Goal: Transaction & Acquisition: Book appointment/travel/reservation

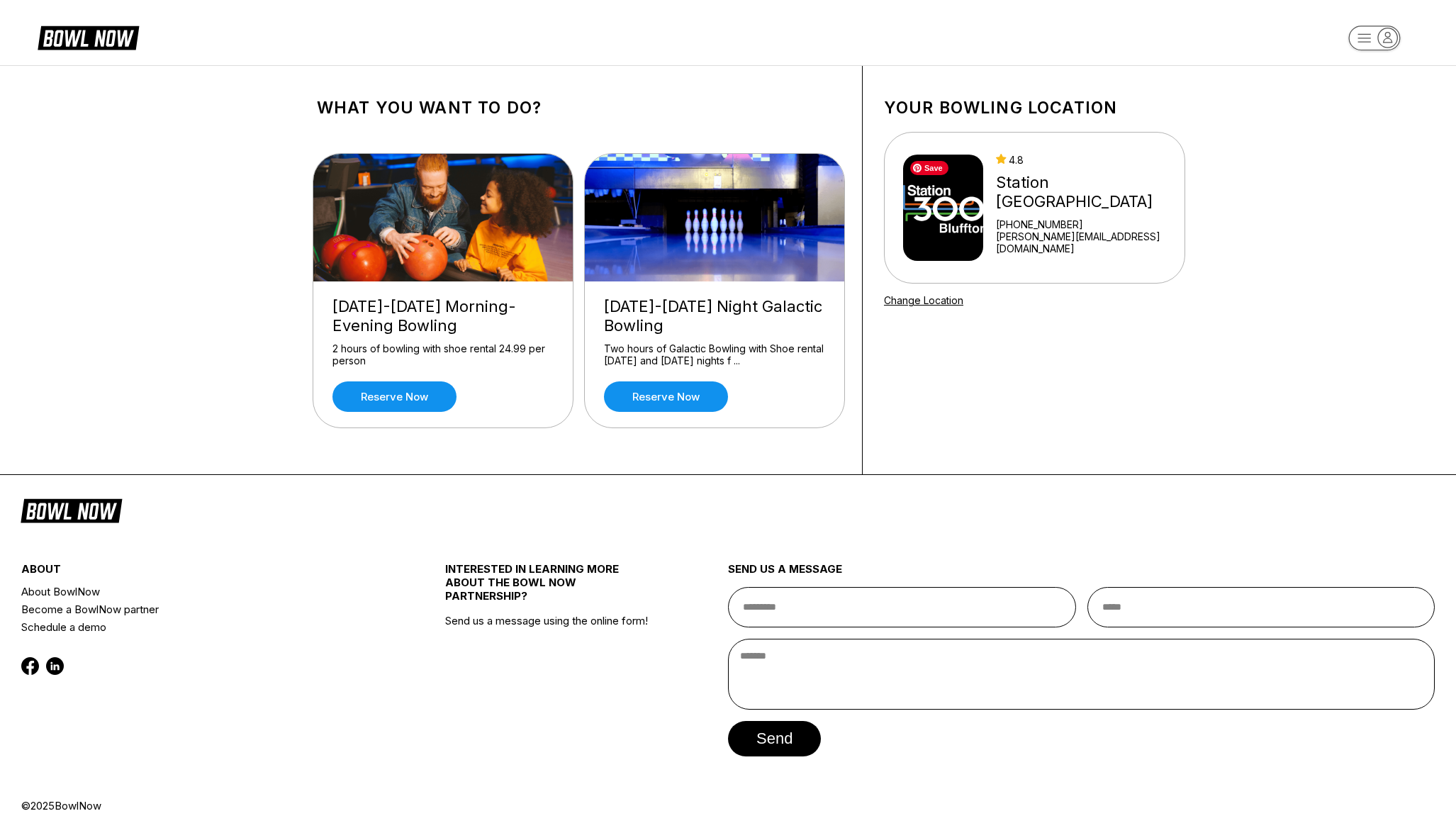
click at [972, 252] on img at bounding box center [942, 208] width 80 height 106
click at [417, 401] on link "Reserve now" at bounding box center [395, 397] width 124 height 31
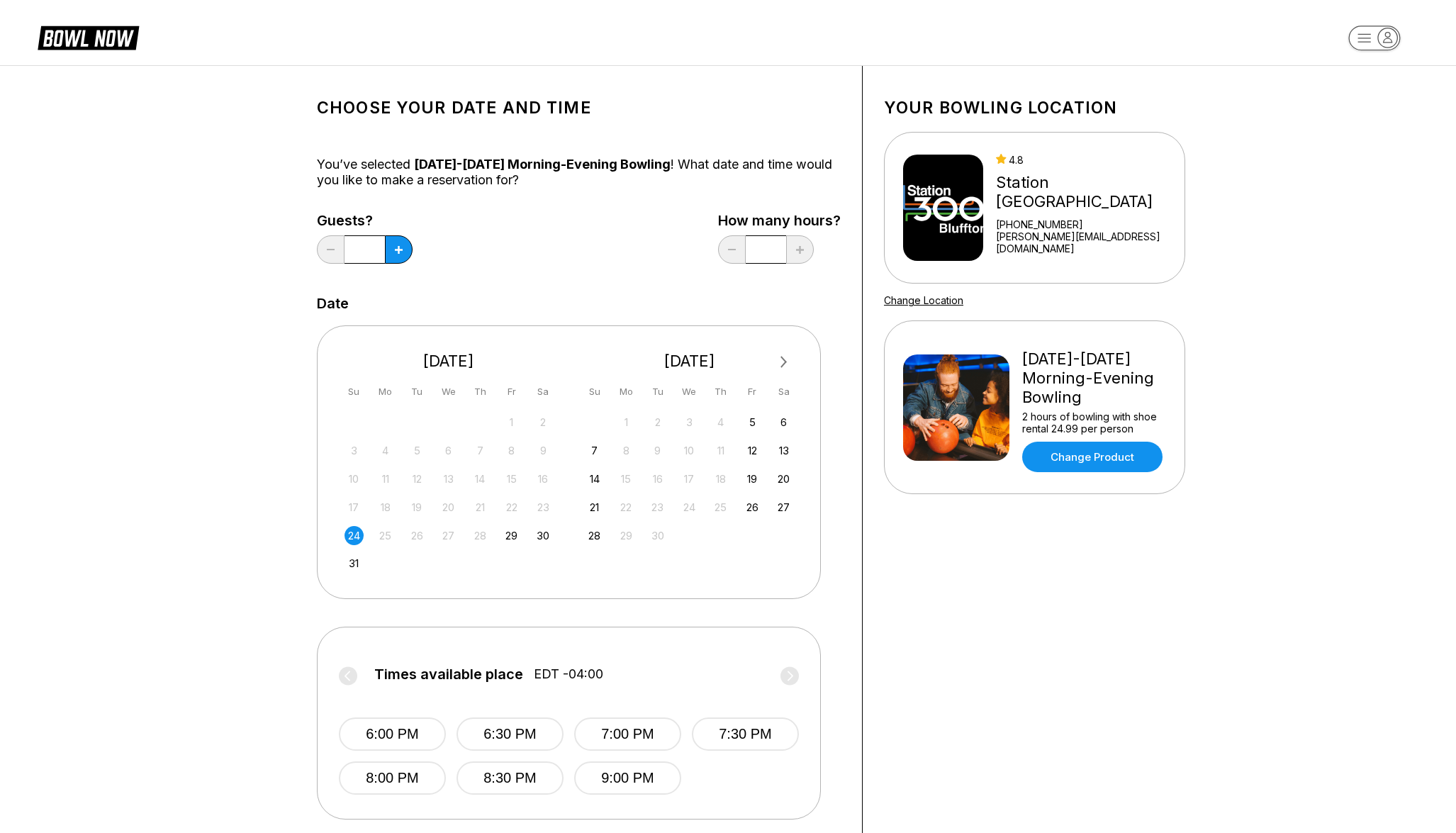
click at [354, 538] on div "24" at bounding box center [353, 536] width 19 height 19
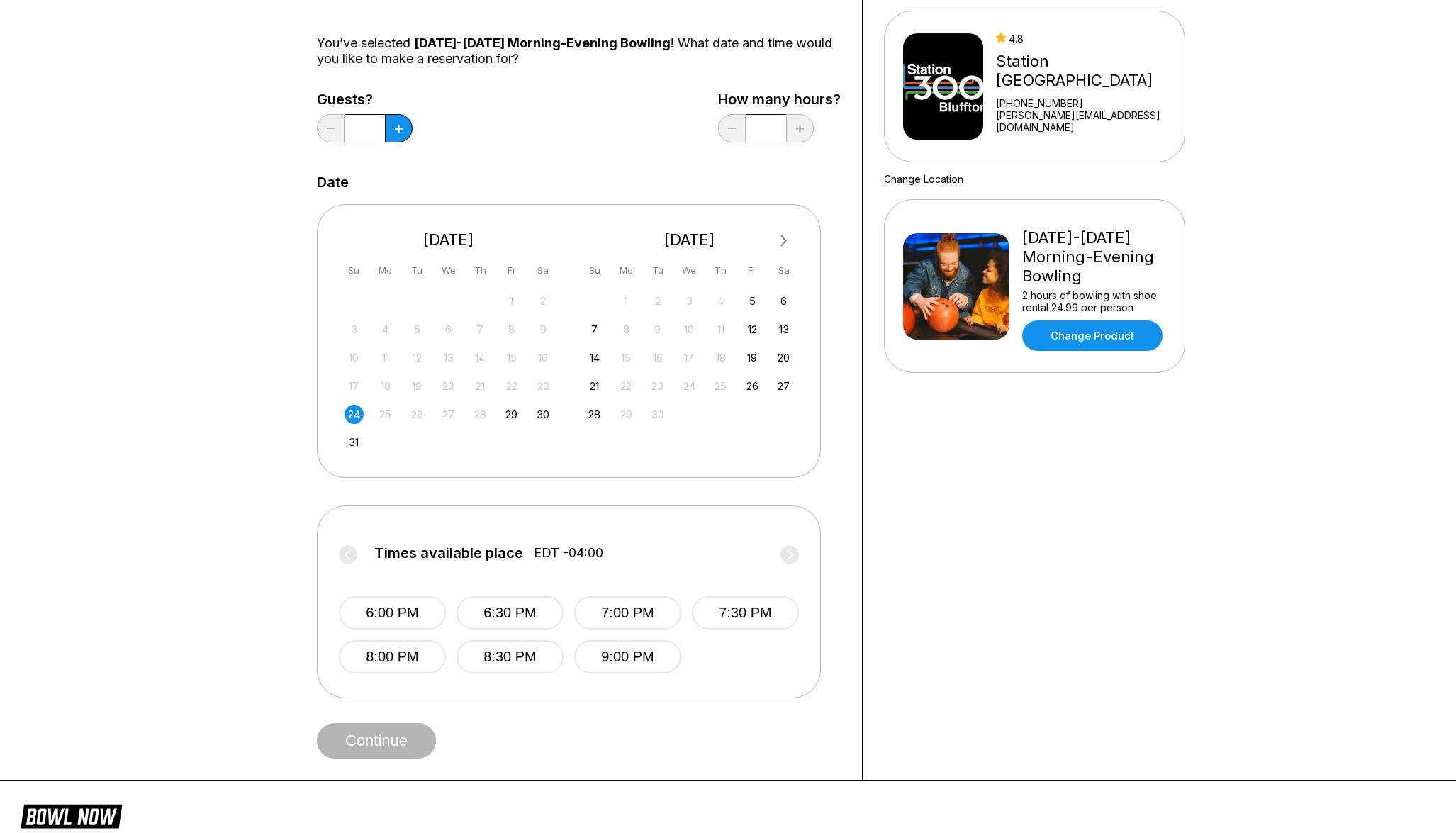
scroll to position [243, 0]
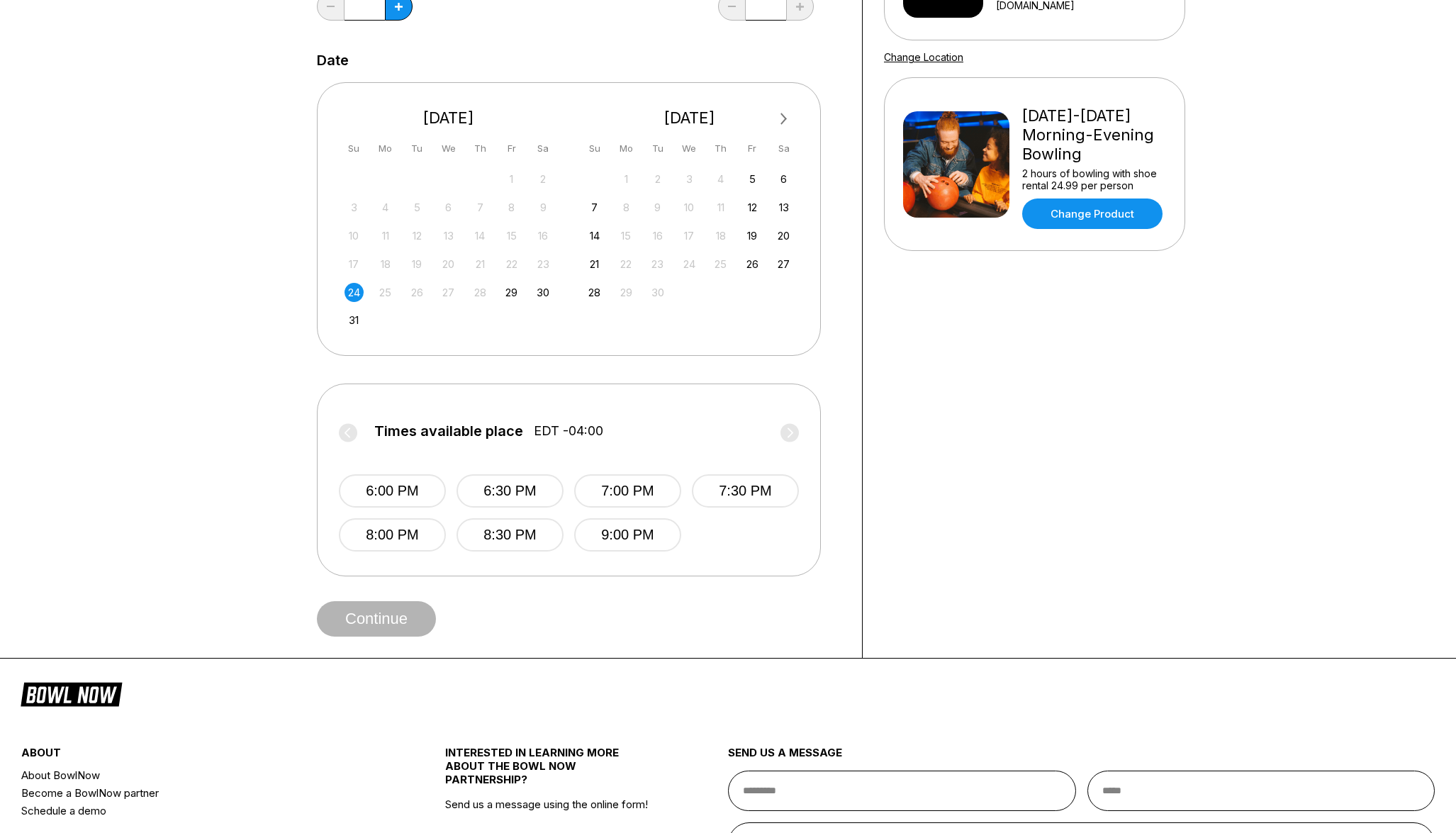
click at [350, 434] on label "Times available place EDT -04:00" at bounding box center [569, 435] width 460 height 23
click at [537, 291] on div "30" at bounding box center [542, 292] width 19 height 19
click at [355, 292] on div "24" at bounding box center [353, 292] width 19 height 19
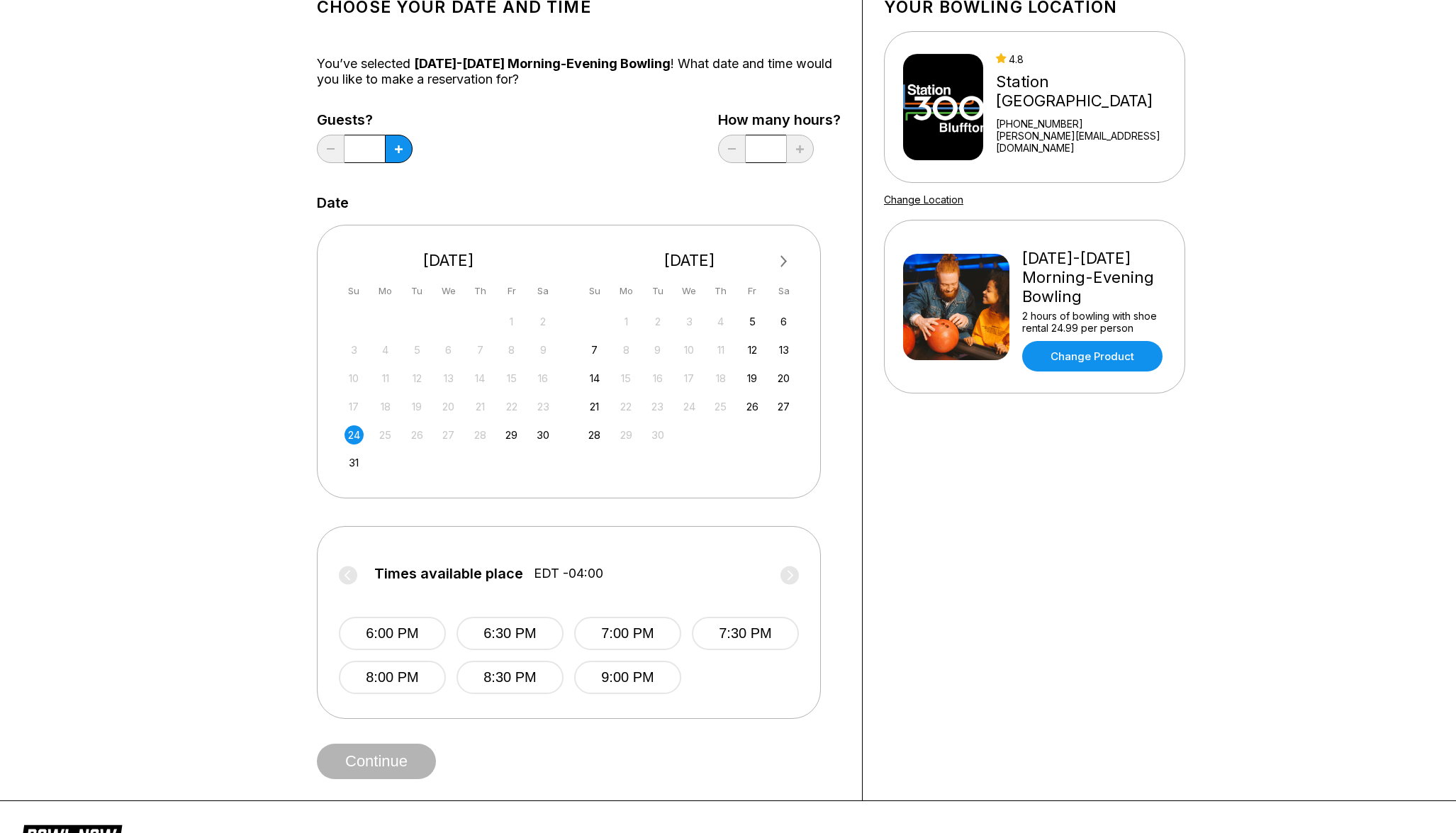
scroll to position [94, 0]
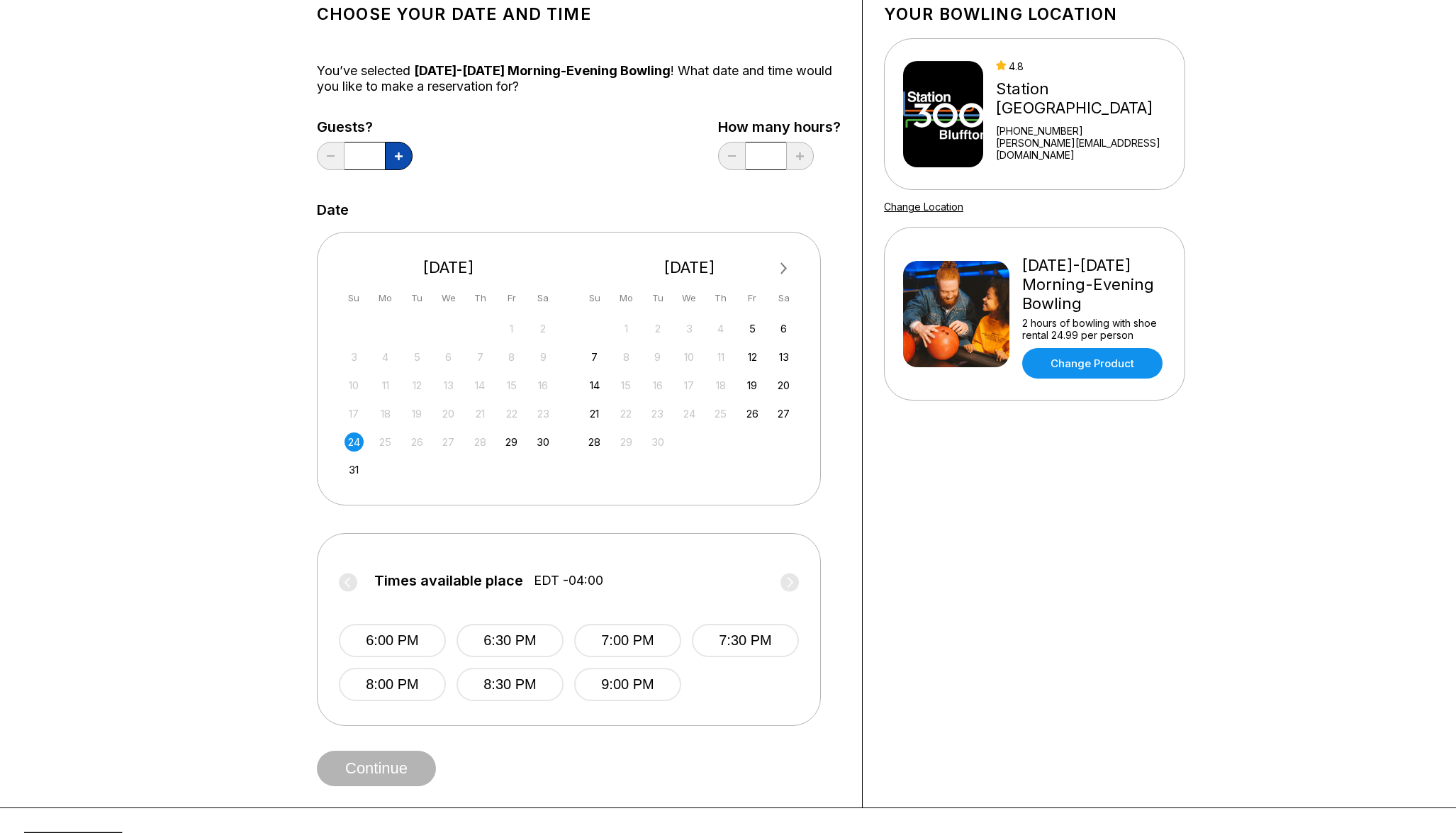
click at [394, 161] on button at bounding box center [398, 155] width 28 height 28
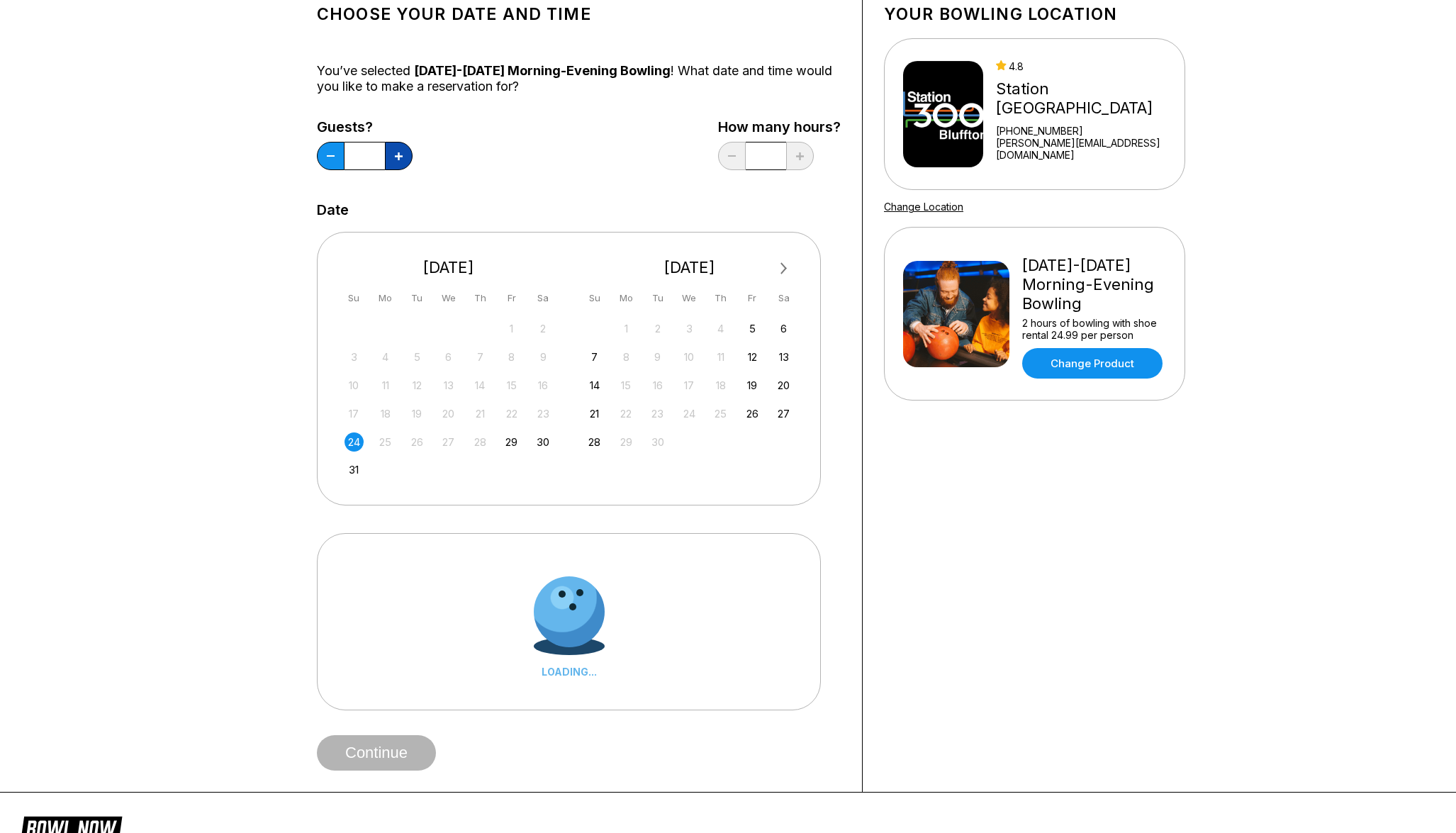
click at [394, 161] on button at bounding box center [398, 155] width 28 height 28
type input "*"
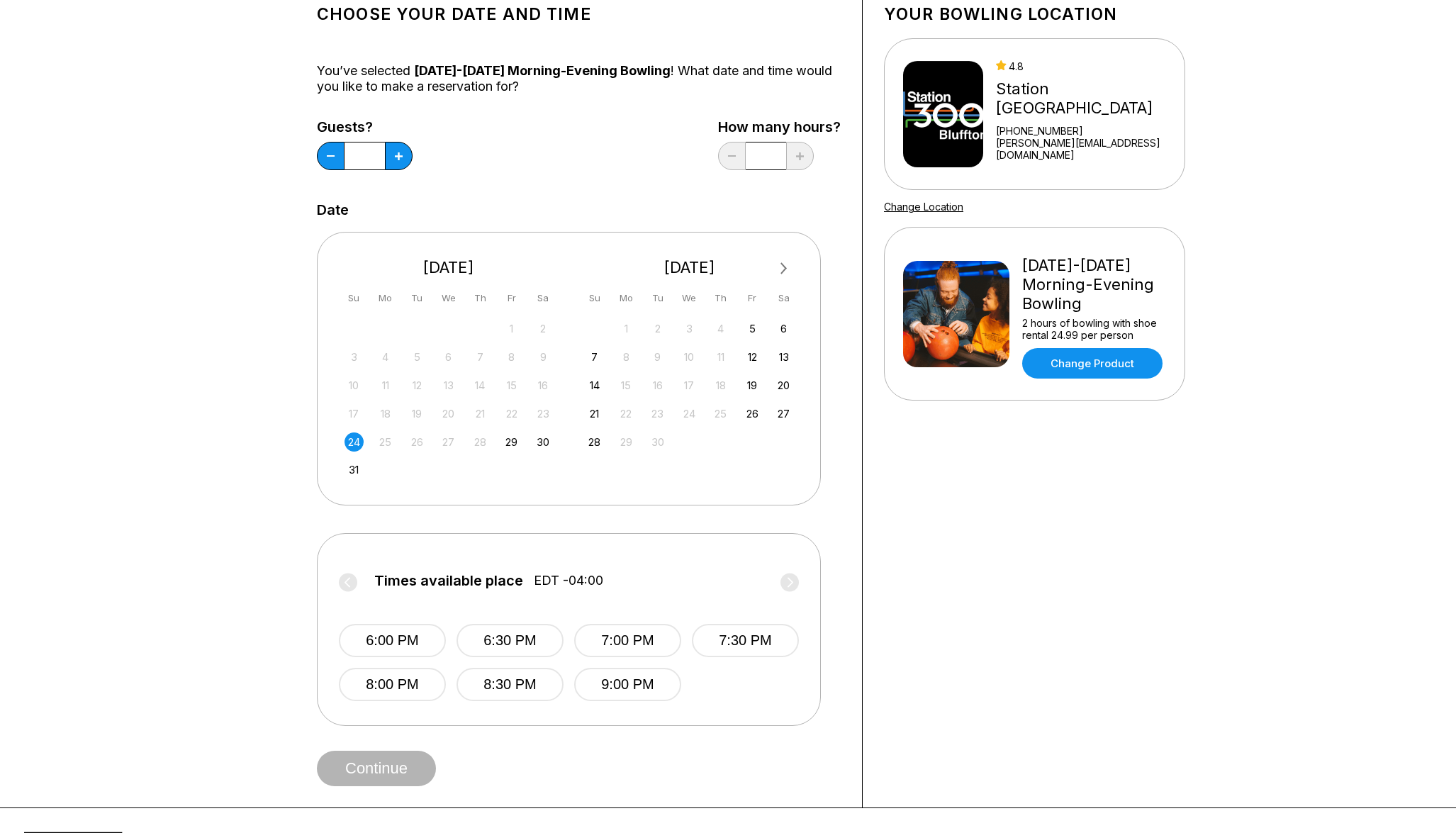
scroll to position [0, 0]
